Goal: Transaction & Acquisition: Obtain resource

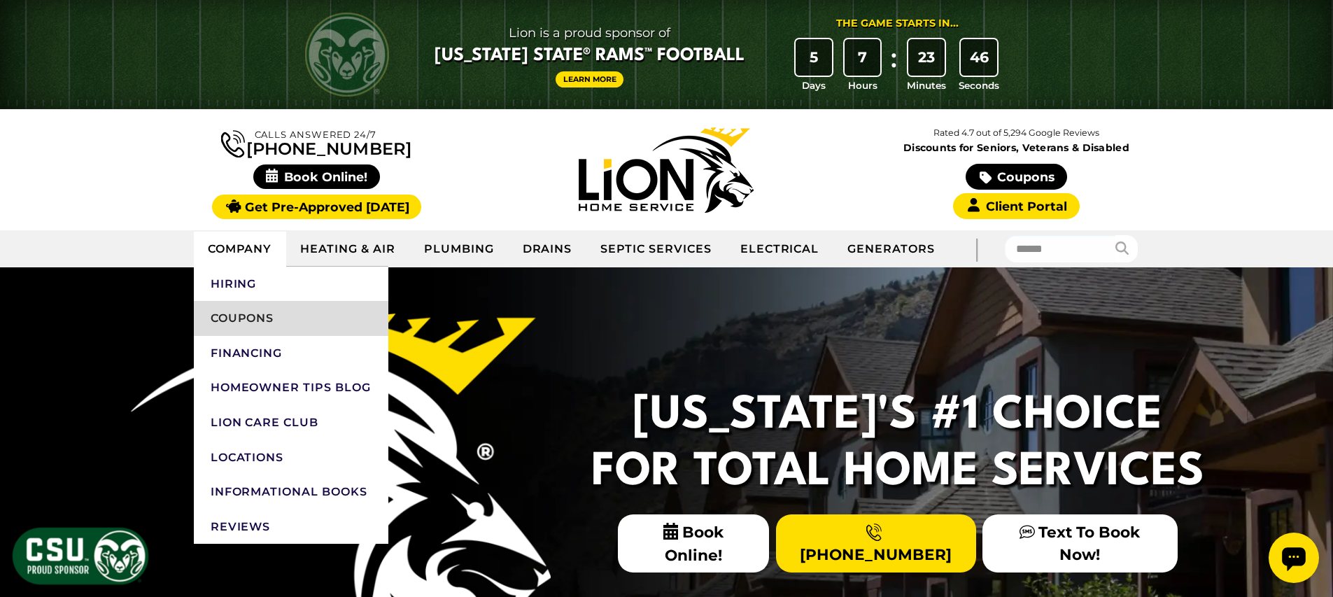
click at [252, 320] on link "Coupons" at bounding box center [291, 318] width 195 height 35
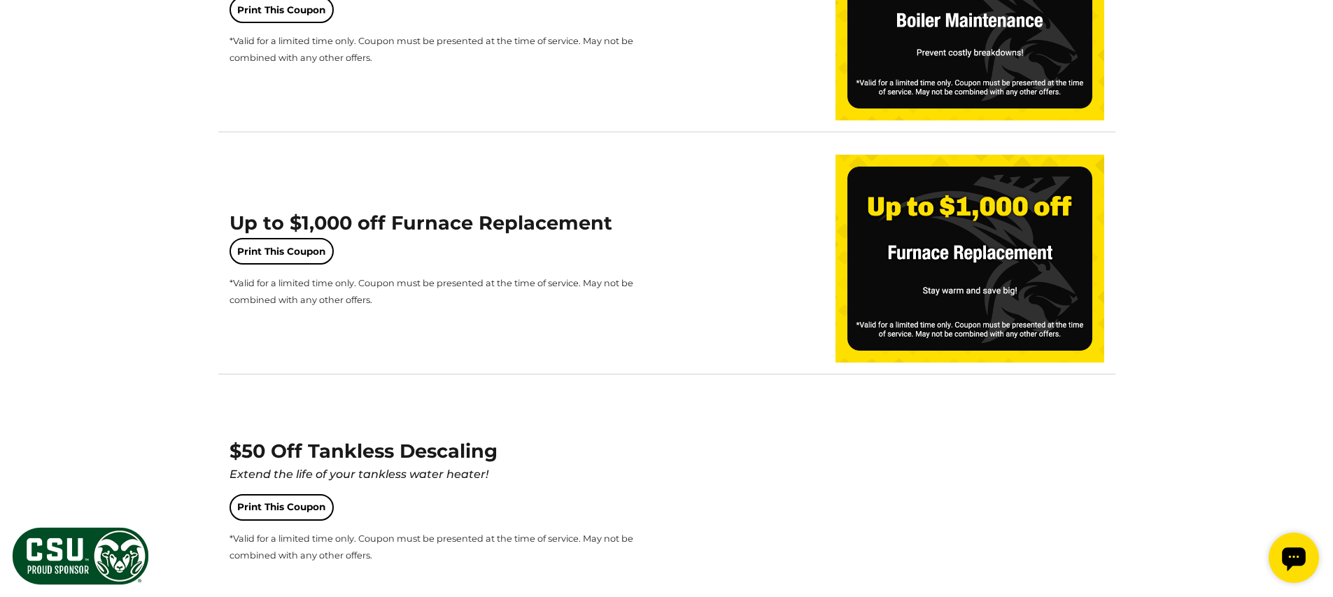
scroll to position [791, 0]
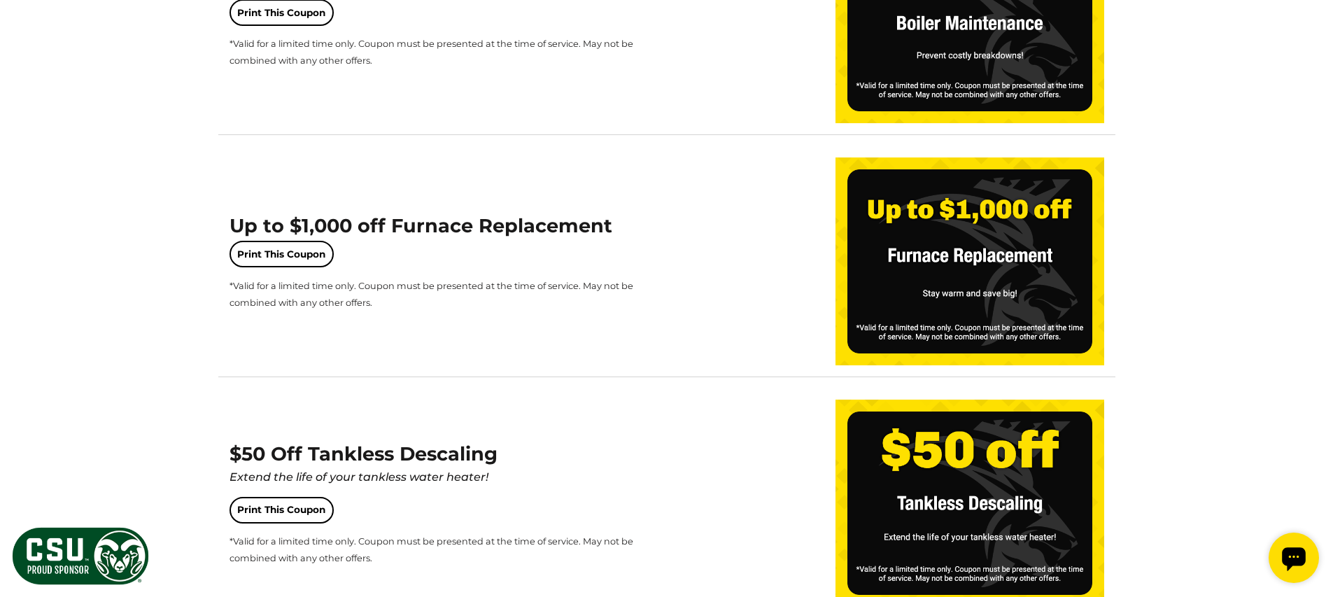
click at [371, 285] on span "*Valid for a limited time only. Coupon must be presented at the time of service…" at bounding box center [432, 294] width 404 height 27
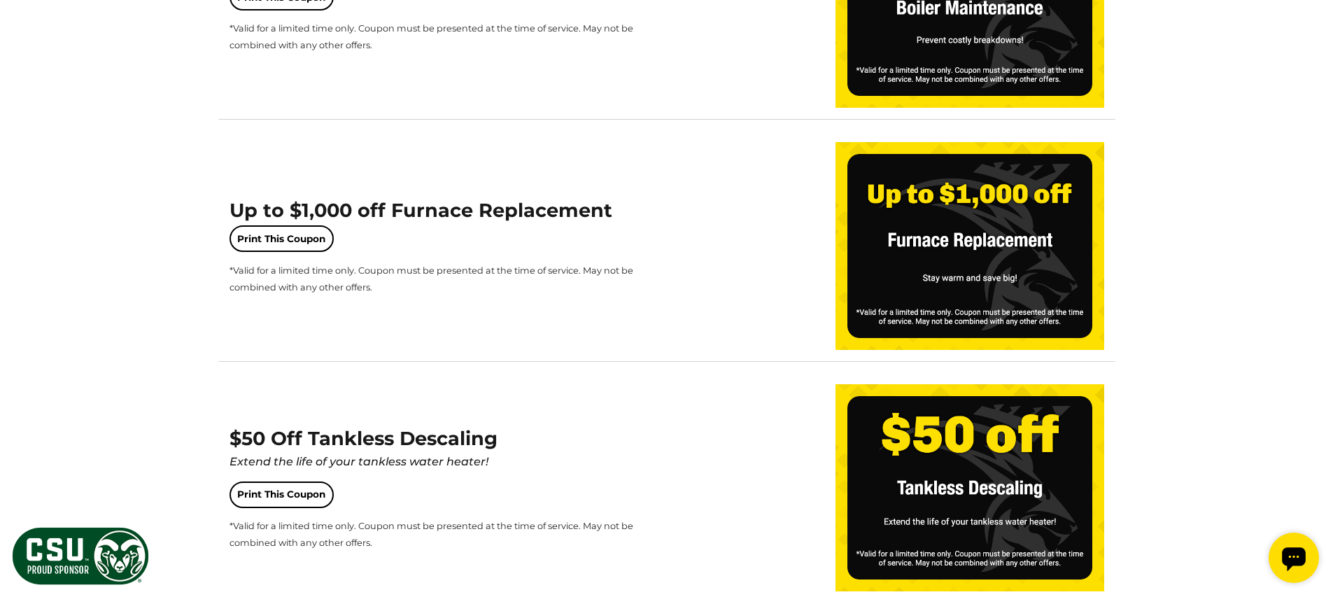
scroll to position [823, 0]
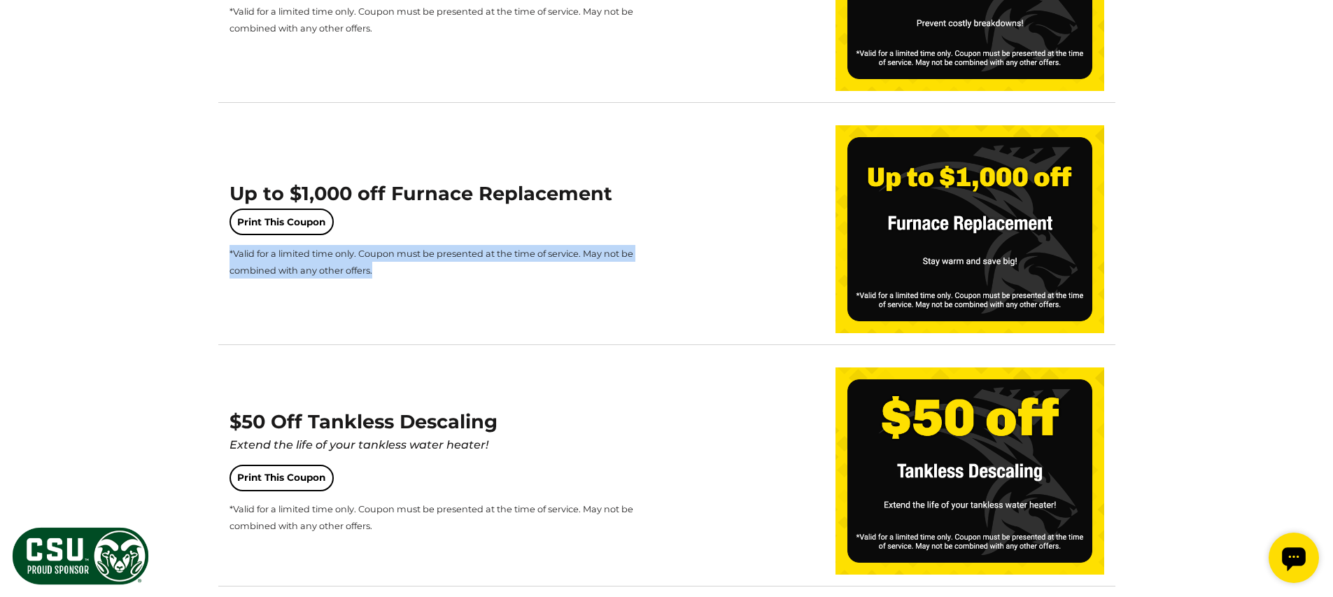
drag, startPoint x: 292, startPoint y: 260, endPoint x: 204, endPoint y: 253, distance: 88.5
copy span "*Valid for a limited time only. Coupon must be presented at the time of service…"
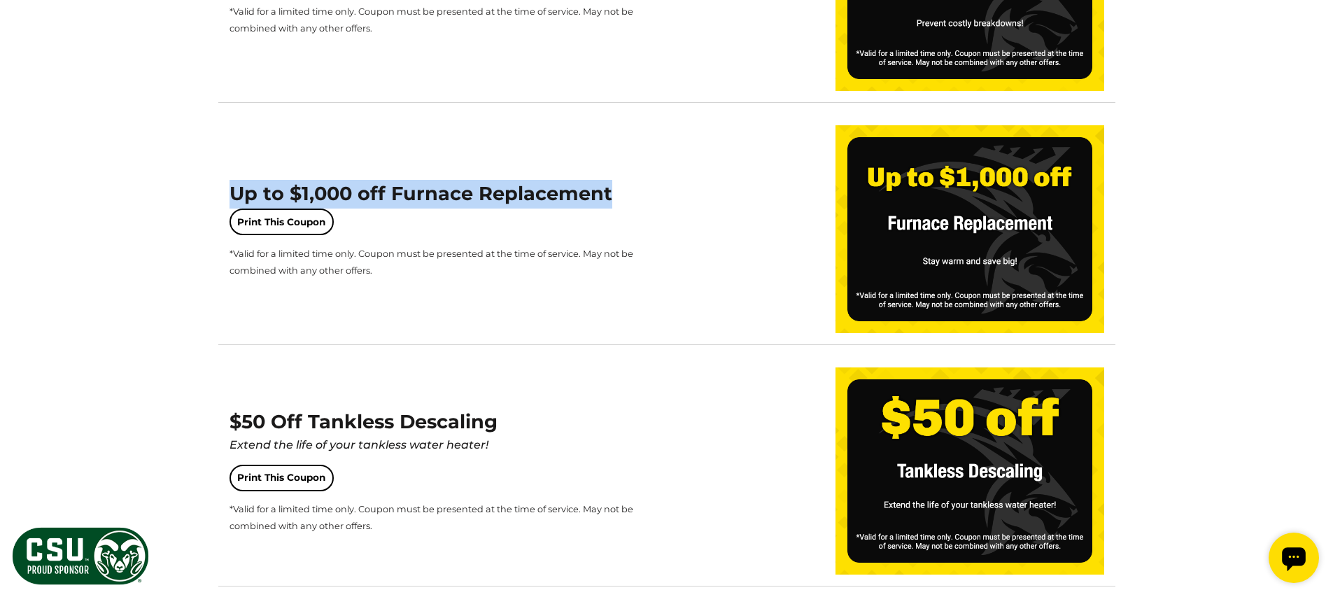
drag, startPoint x: 641, startPoint y: 200, endPoint x: 223, endPoint y: 184, distance: 418.7
click at [228, 185] on div "Up to $1,000 off Furnace Replacement Print This Coupon *Valid for a limited tim…" at bounding box center [666, 229] width 897 height 230
copy span "Up to $1,000 off Furnace Replacement"
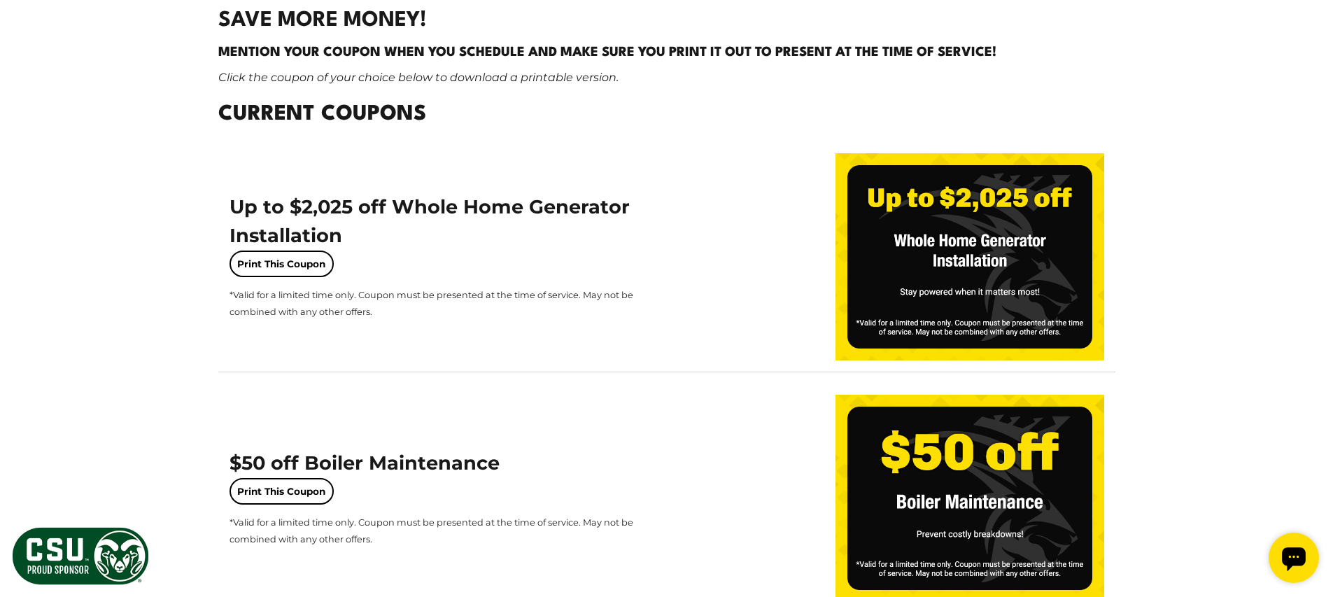
scroll to position [0, 0]
